Goal: Find specific page/section: Find specific page/section

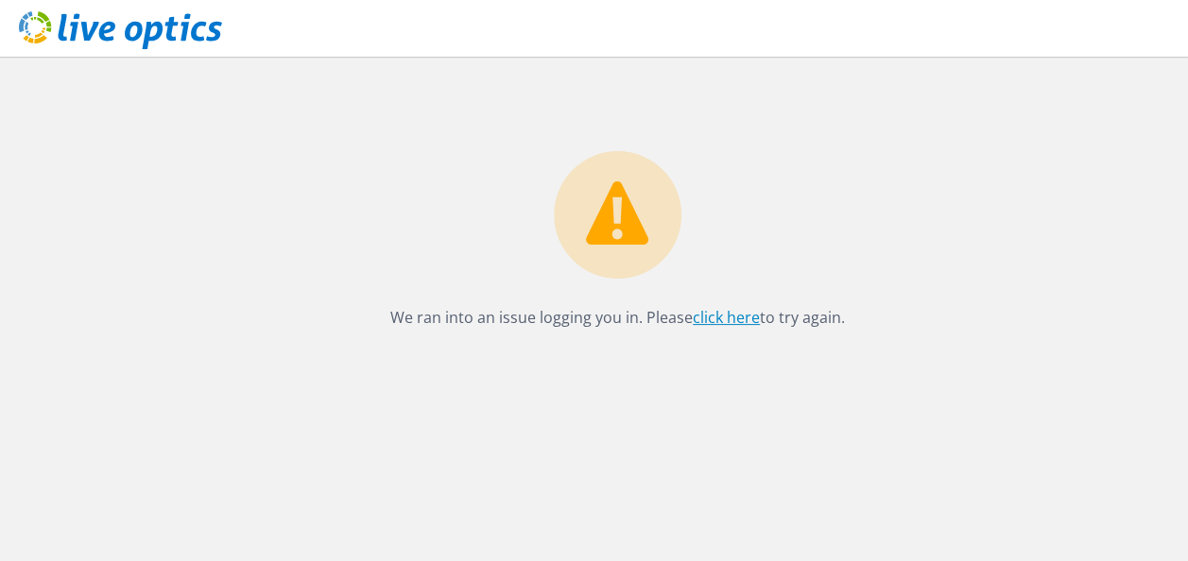
click at [721, 315] on link "click here" at bounding box center [726, 317] width 67 height 21
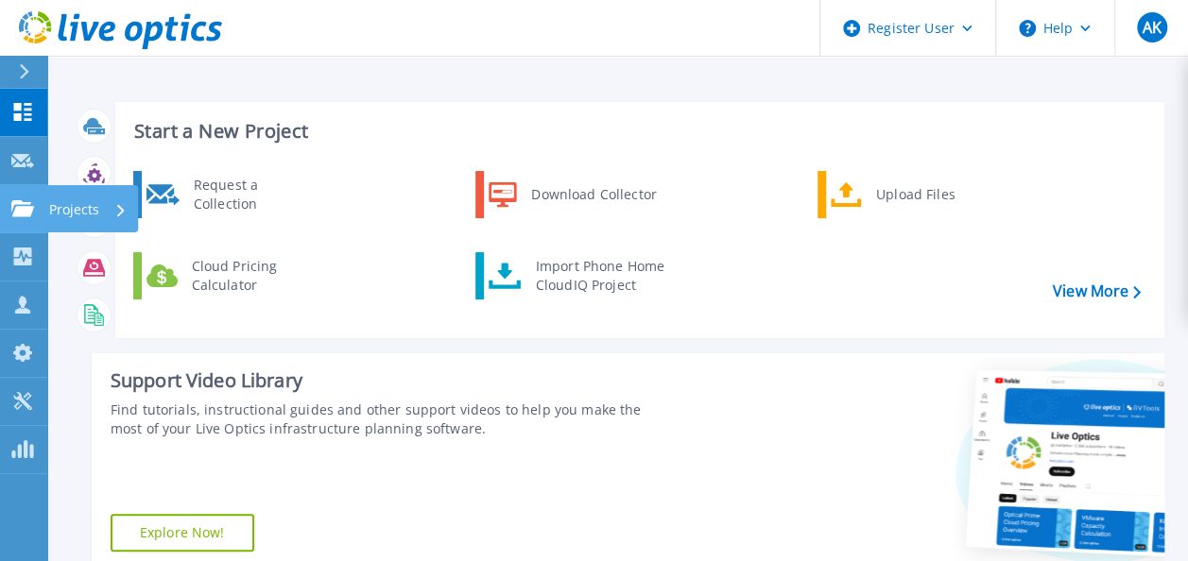
click at [32, 209] on icon at bounding box center [22, 208] width 23 height 16
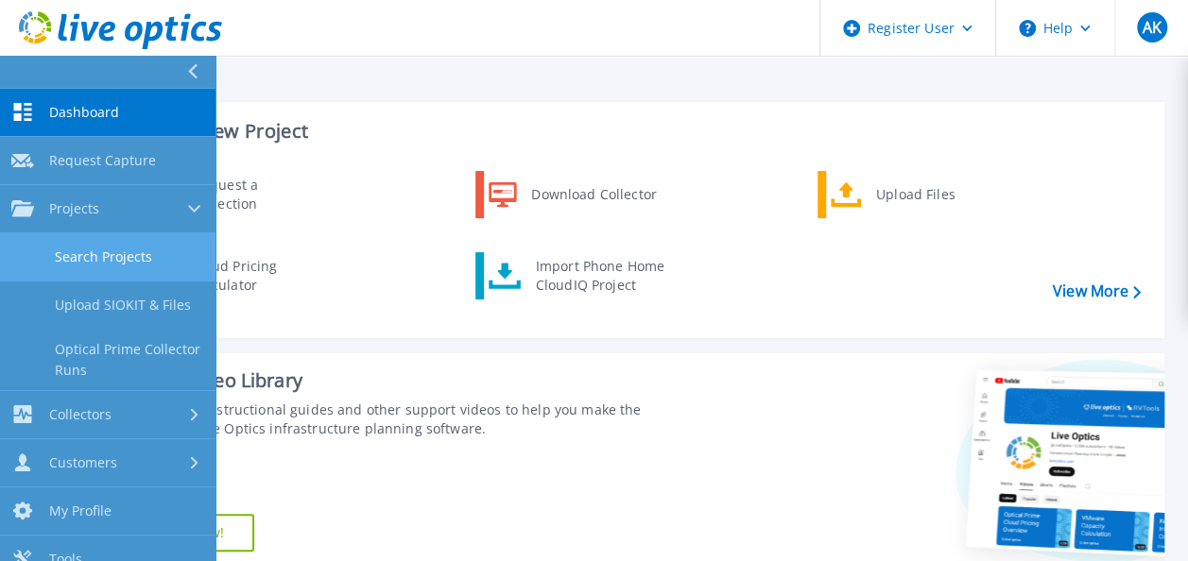
click at [108, 261] on link "Search Projects" at bounding box center [107, 257] width 215 height 48
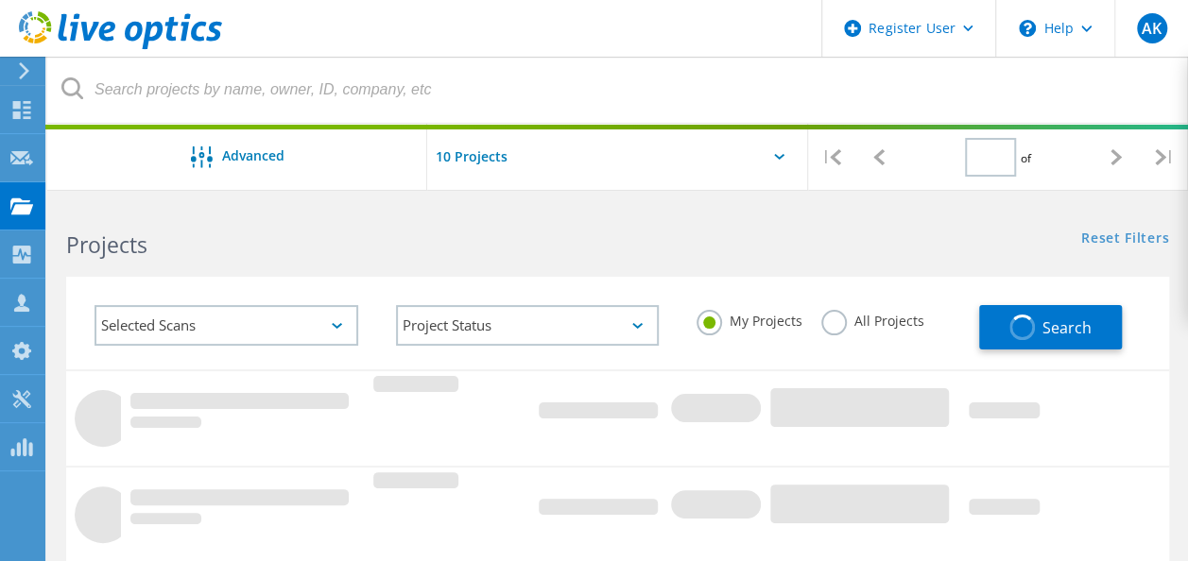
type input "1"
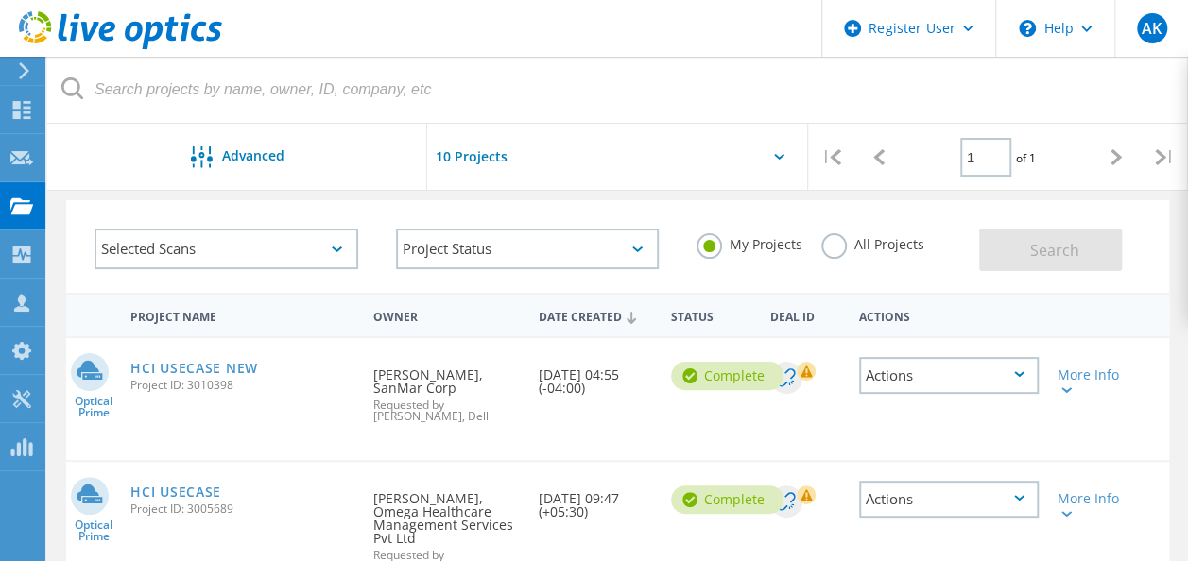
scroll to position [77, 0]
click at [231, 365] on link "HCI USECASE NEW" at bounding box center [194, 367] width 128 height 13
